Goal: Information Seeking & Learning: Find specific fact

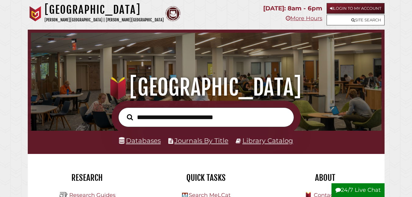
scroll to position [116, 347]
click at [197, 118] on input "text" at bounding box center [206, 117] width 176 height 20
click at [262, 141] on link "Library Catalog" at bounding box center [267, 140] width 51 height 8
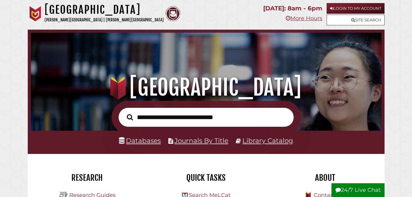
scroll to position [116, 347]
type input "**********"
click at [124, 112] on button "Search" at bounding box center [130, 116] width 12 height 9
